Goal: Transaction & Acquisition: Purchase product/service

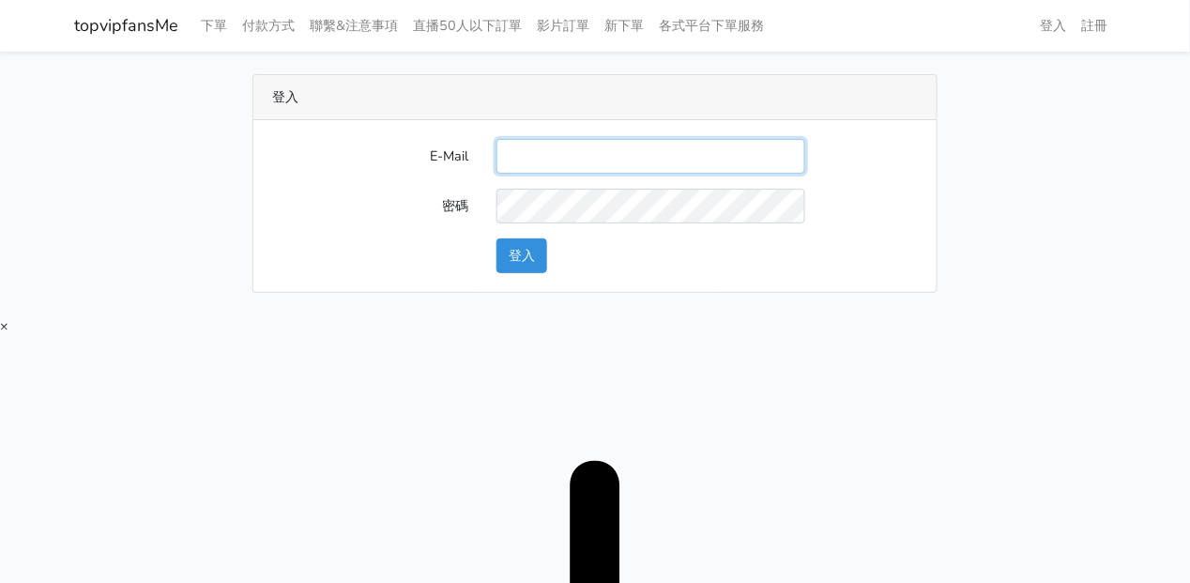
click at [616, 173] on input "E-Mail" at bounding box center [651, 156] width 309 height 35
type input "[EMAIL_ADDRESS][DOMAIN_NAME]"
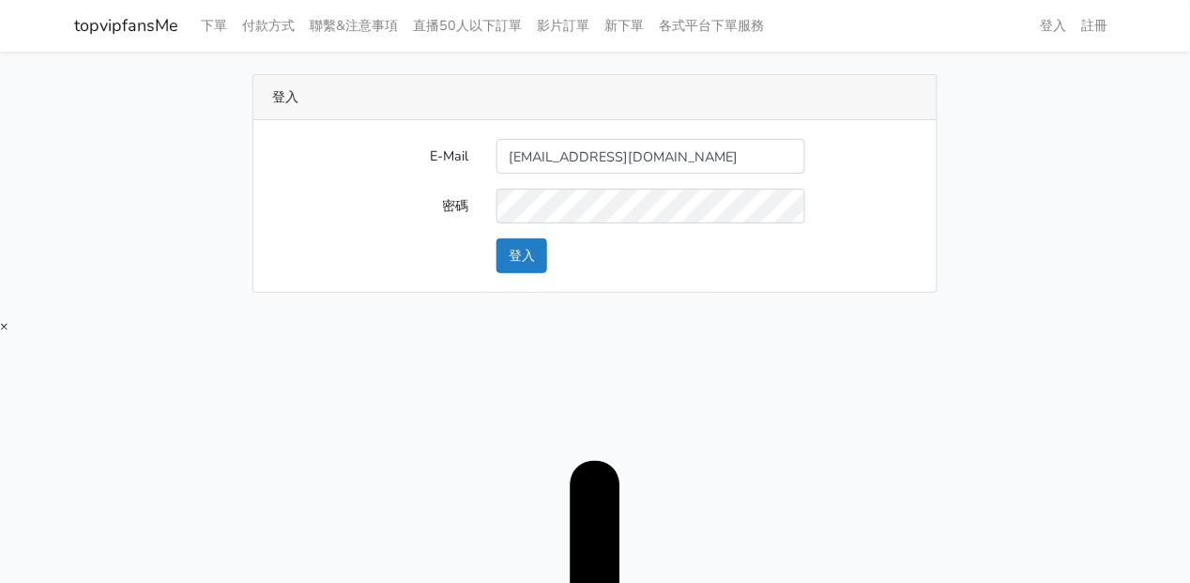
drag, startPoint x: 465, startPoint y: 246, endPoint x: 543, endPoint y: 240, distance: 78.1
click at [493, 244] on div "登入" at bounding box center [595, 255] width 674 height 35
click at [543, 240] on button "登入" at bounding box center [522, 255] width 51 height 35
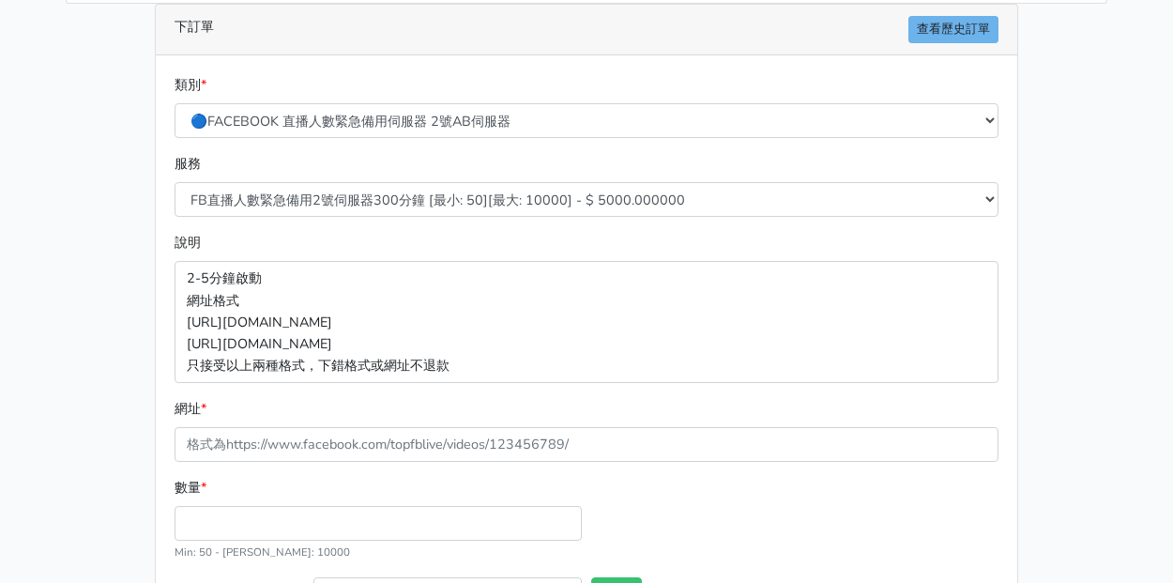
scroll to position [234, 0]
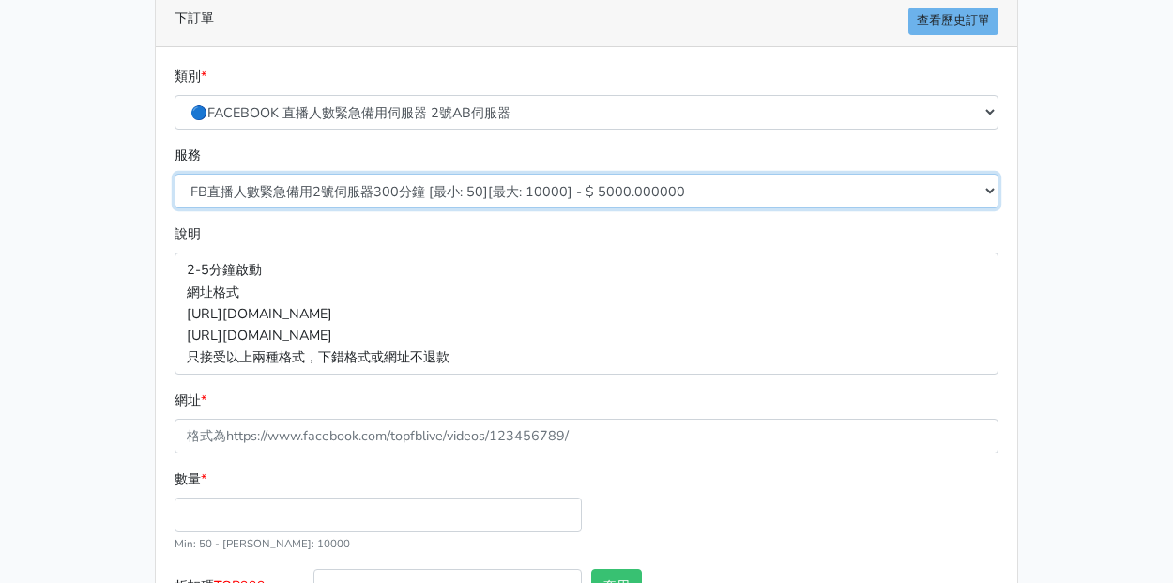
click at [372, 193] on select "FB直播人數緊急備用2號伺服器300分鐘 [最小: 50][最大: 10000] - $ 5000.000000 FB直播人數緊急備用2號伺服器60分鐘 [最…" at bounding box center [587, 191] width 824 height 35
select select "577"
click at [175, 174] on select "FB直播人數緊急備用2號伺服器300分鐘 [最小: 50][最大: 10000] - $ 5000.000000 FB直播人數緊急備用2號伺服器60分鐘 [最…" at bounding box center [587, 191] width 824 height 35
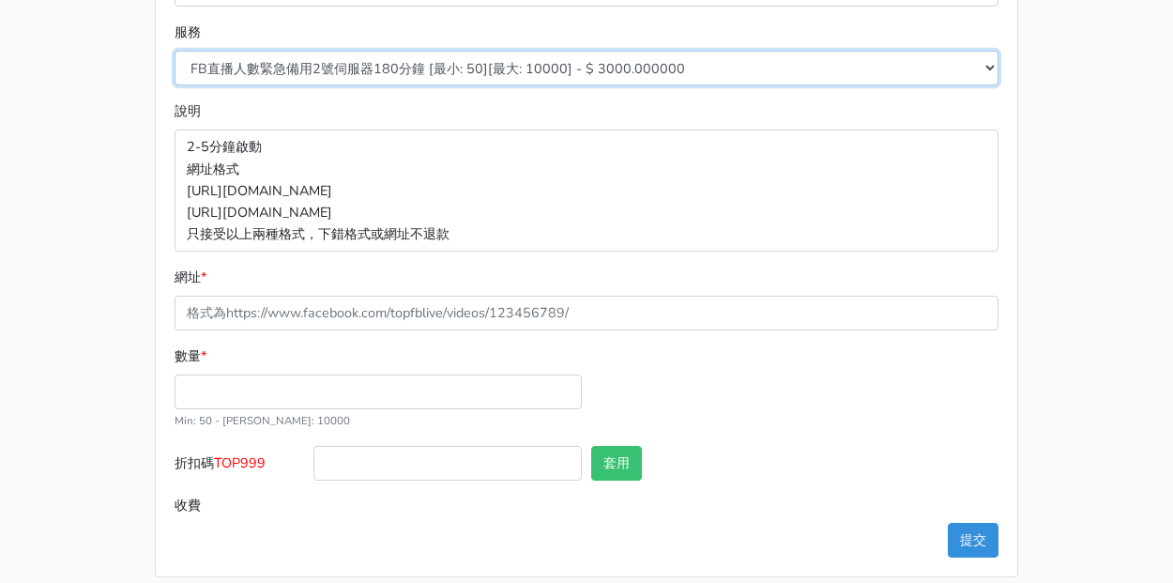
scroll to position [373, 0]
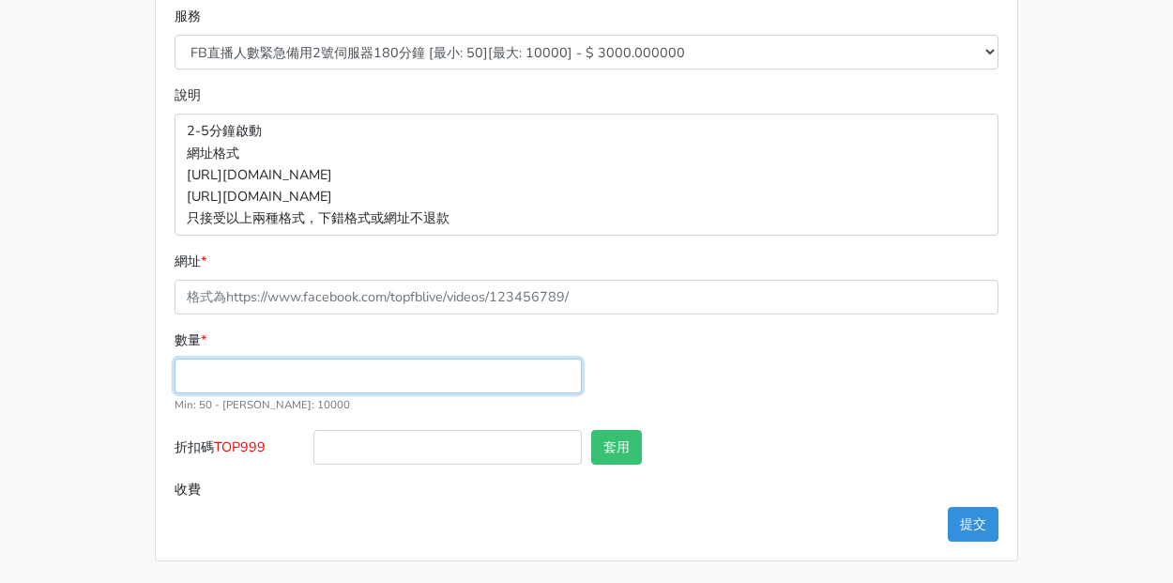
click at [268, 388] on input "數量 *" at bounding box center [378, 376] width 407 height 35
type input "50"
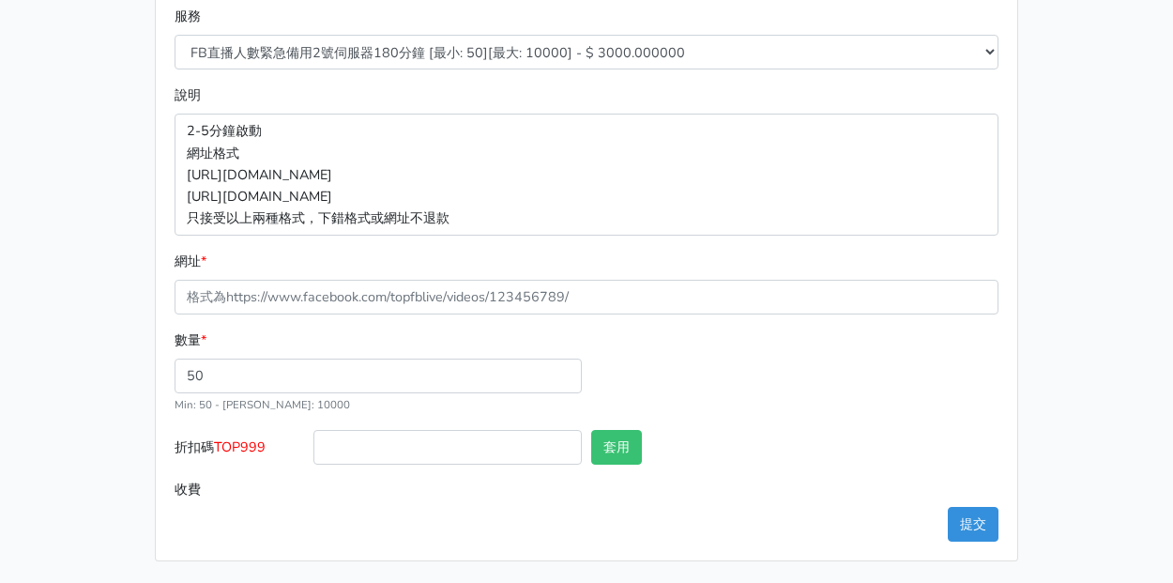
type input "150.000"
click at [239, 442] on span "TOP999" at bounding box center [240, 446] width 52 height 19
click at [313, 442] on input "折扣碼 TOP999" at bounding box center [447, 447] width 268 height 35
click at [239, 442] on span "TOP999" at bounding box center [240, 446] width 52 height 19
click at [313, 442] on input "折扣碼 TOP999" at bounding box center [447, 447] width 268 height 35
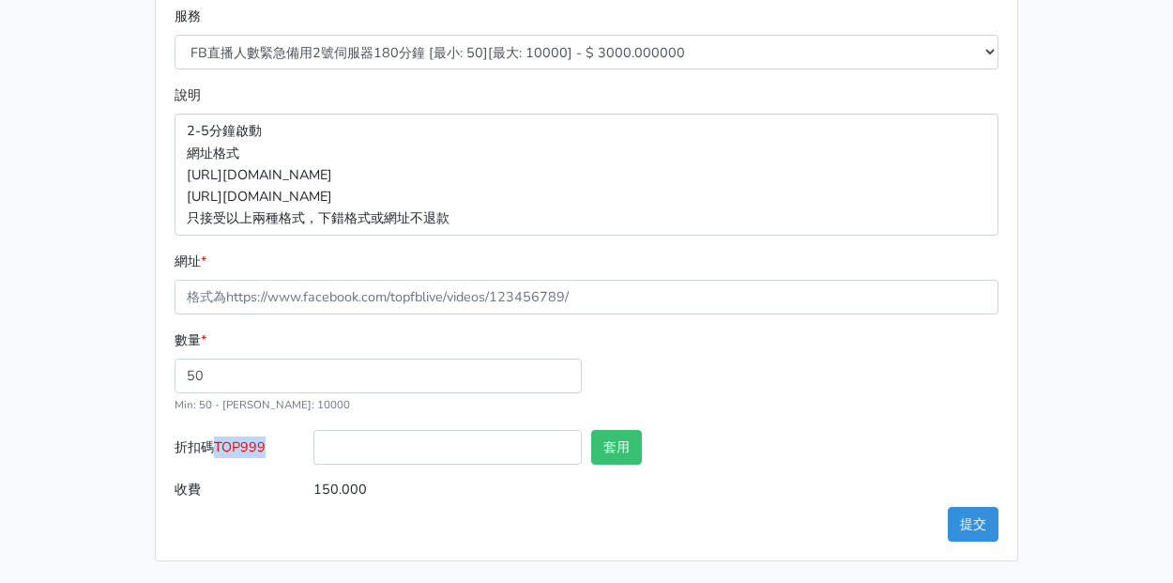
copy span "TOP999"
drag, startPoint x: 442, startPoint y: 442, endPoint x: 466, endPoint y: 442, distance: 24.4
click at [442, 442] on input "折扣碼 TOP999" at bounding box center [447, 447] width 268 height 35
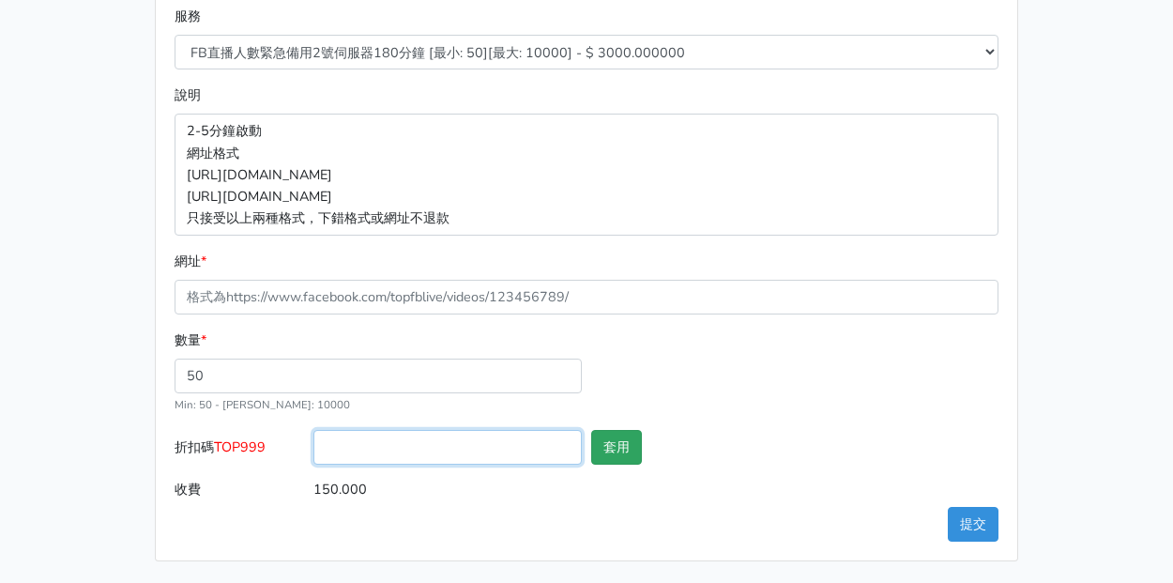
paste input "TOP999"
type input "TOP999"
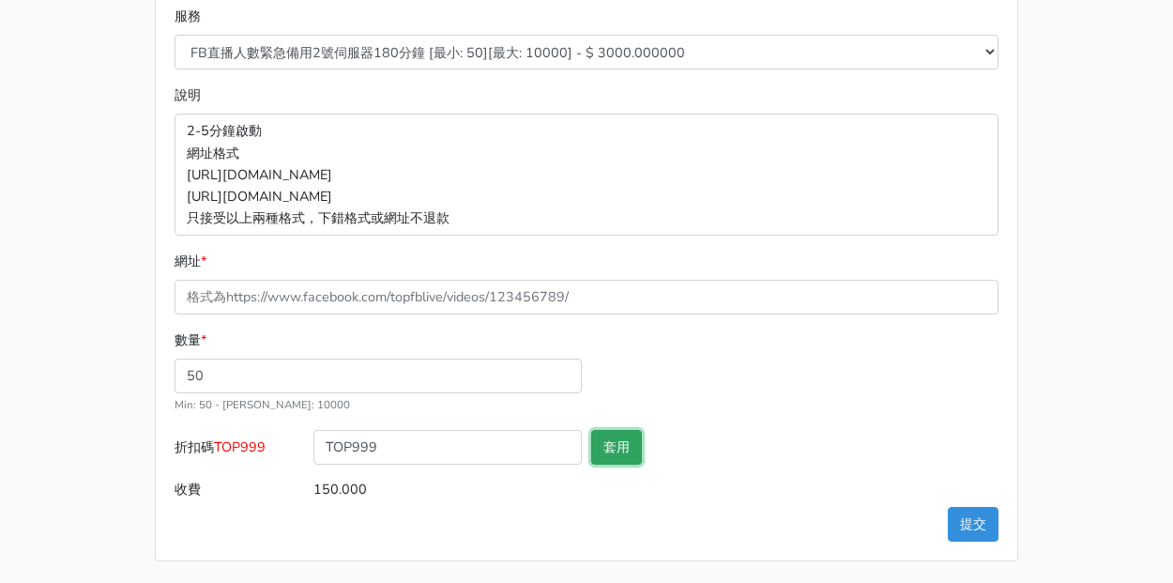
click at [629, 451] on button "套用" at bounding box center [616, 447] width 51 height 35
type input "套用失敗"
click at [747, 406] on div "數量 * 50 Min: 50 - Max: 10000" at bounding box center [586, 379] width 833 height 100
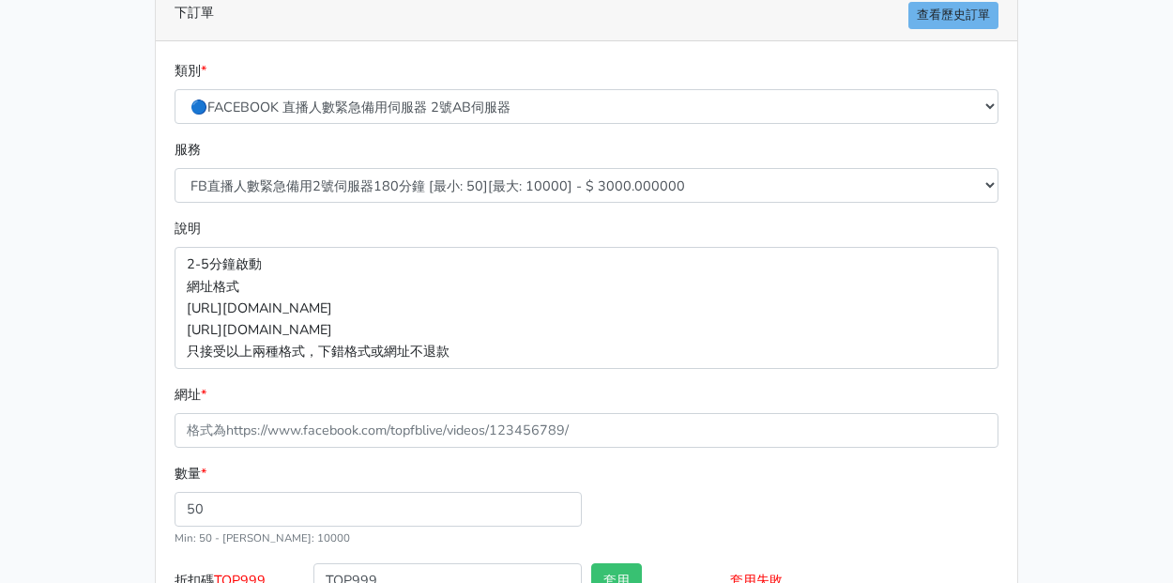
scroll to position [138, 0]
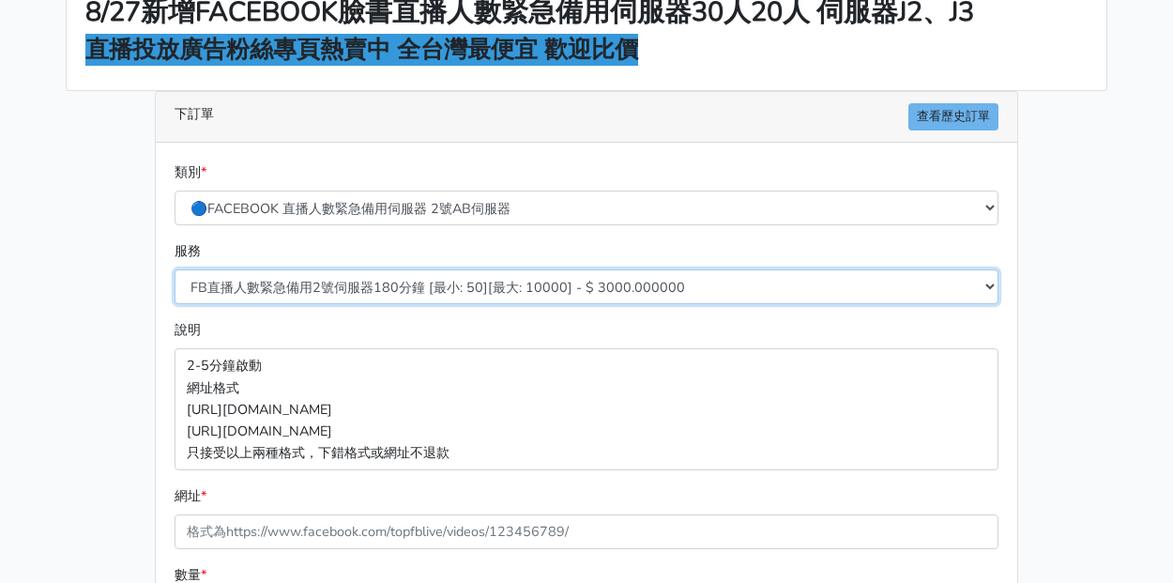
click at [571, 291] on select "FB直播人數緊急備用2號伺服器300分鐘 [最小: 50][最大: 10000] - $ 5000.000000 FB直播人數緊急備用2號伺服器60分鐘 [最…" at bounding box center [587, 286] width 824 height 35
